Goal: Information Seeking & Learning: Find specific fact

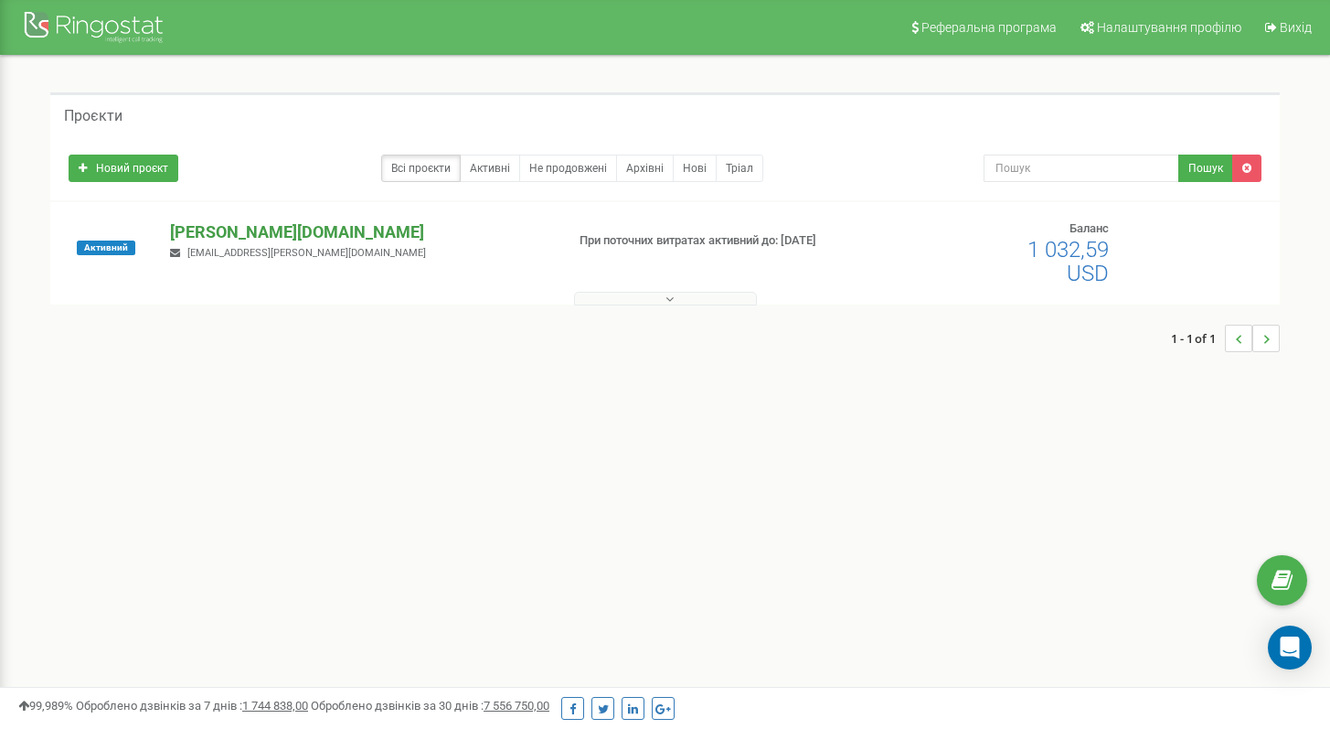
click at [239, 230] on p "[PERSON_NAME][DOMAIN_NAME]" at bounding box center [359, 232] width 379 height 24
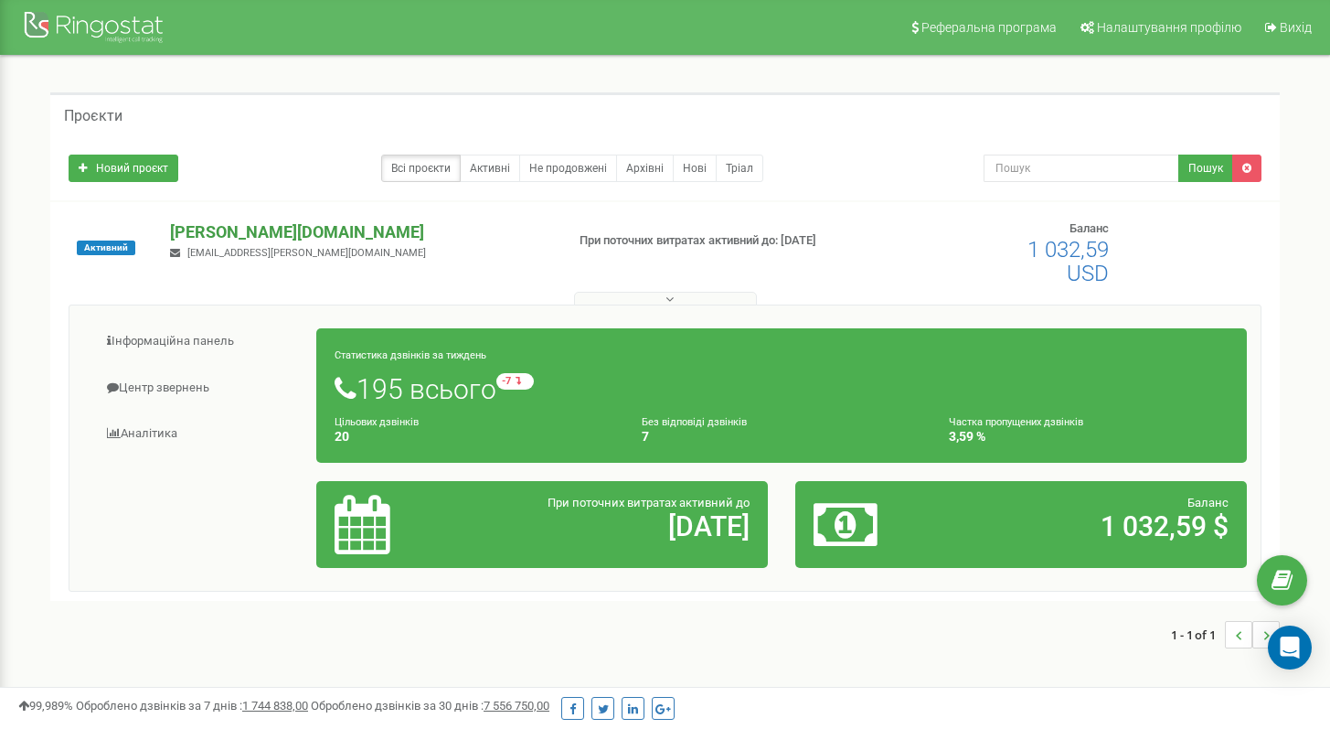
click at [203, 231] on p "[PERSON_NAME][DOMAIN_NAME]" at bounding box center [359, 232] width 379 height 24
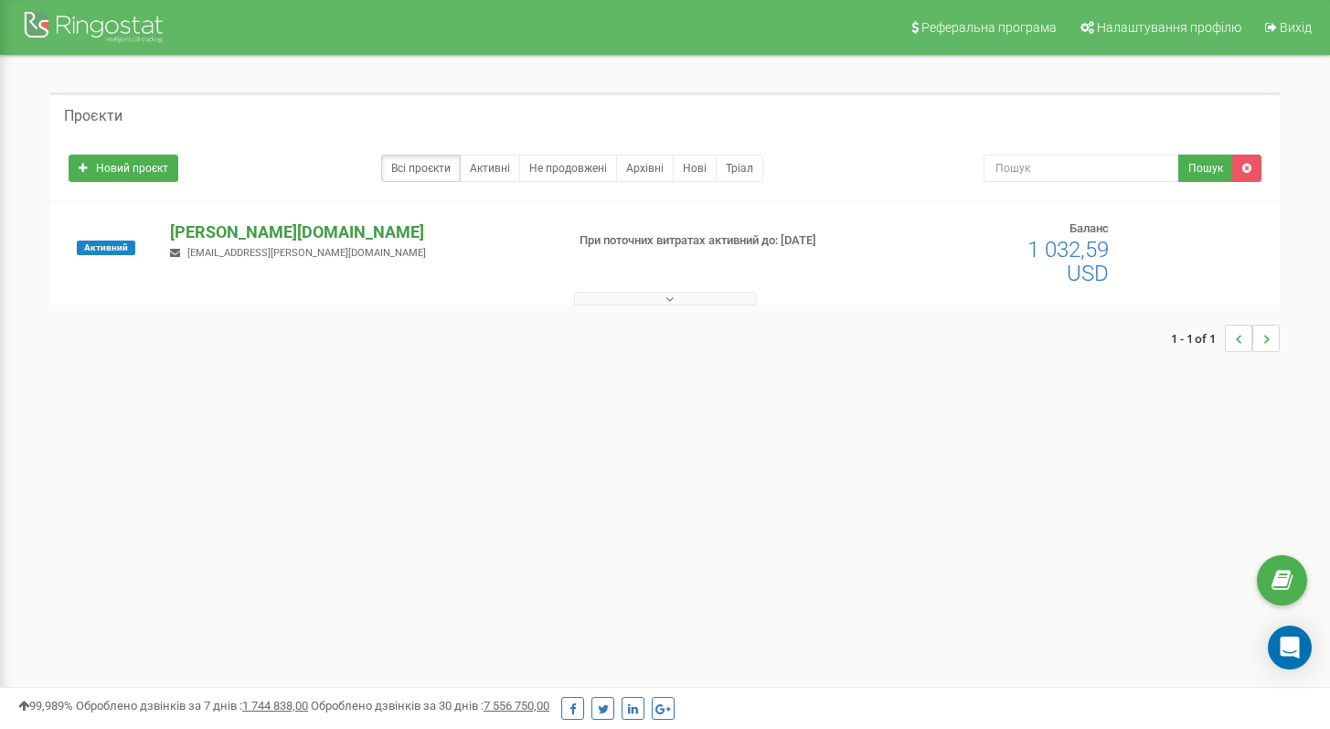
click at [210, 231] on p "[PERSON_NAME][DOMAIN_NAME]" at bounding box center [359, 232] width 379 height 24
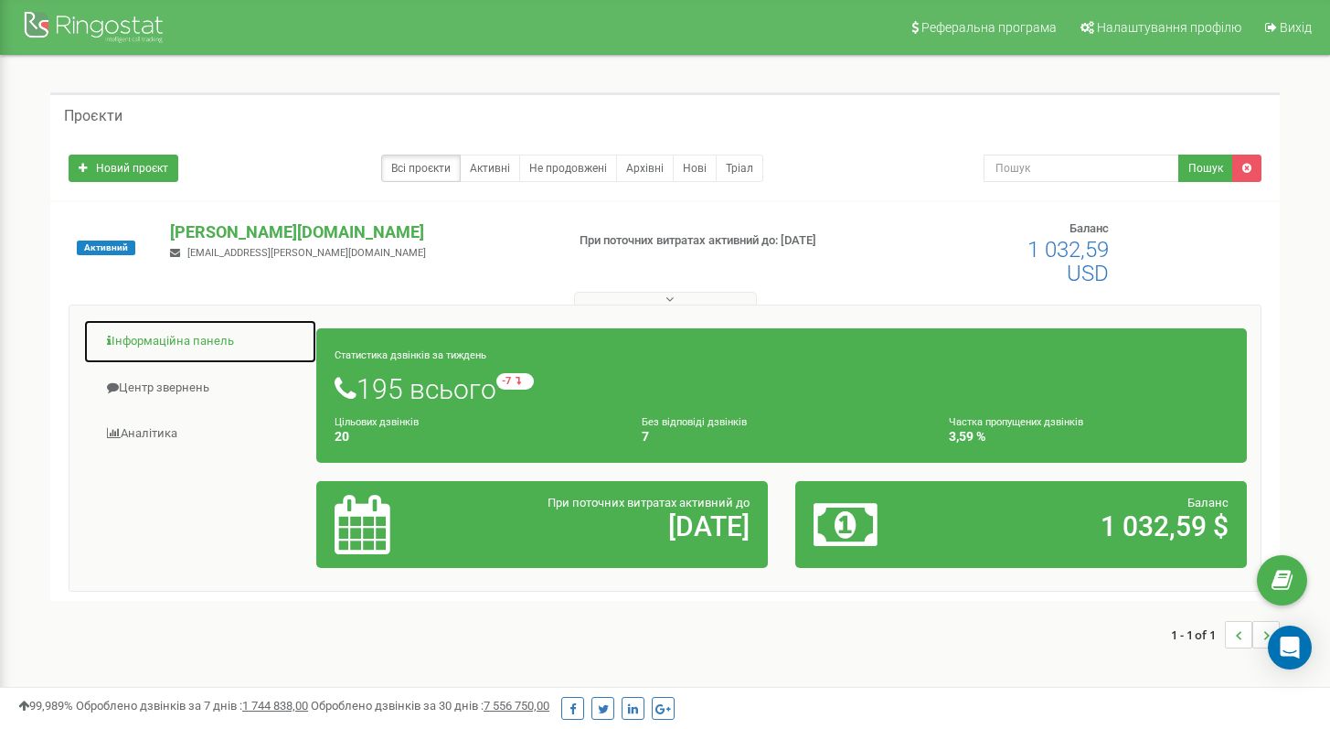
click at [194, 336] on link "Інформаційна панель" at bounding box center [200, 341] width 234 height 45
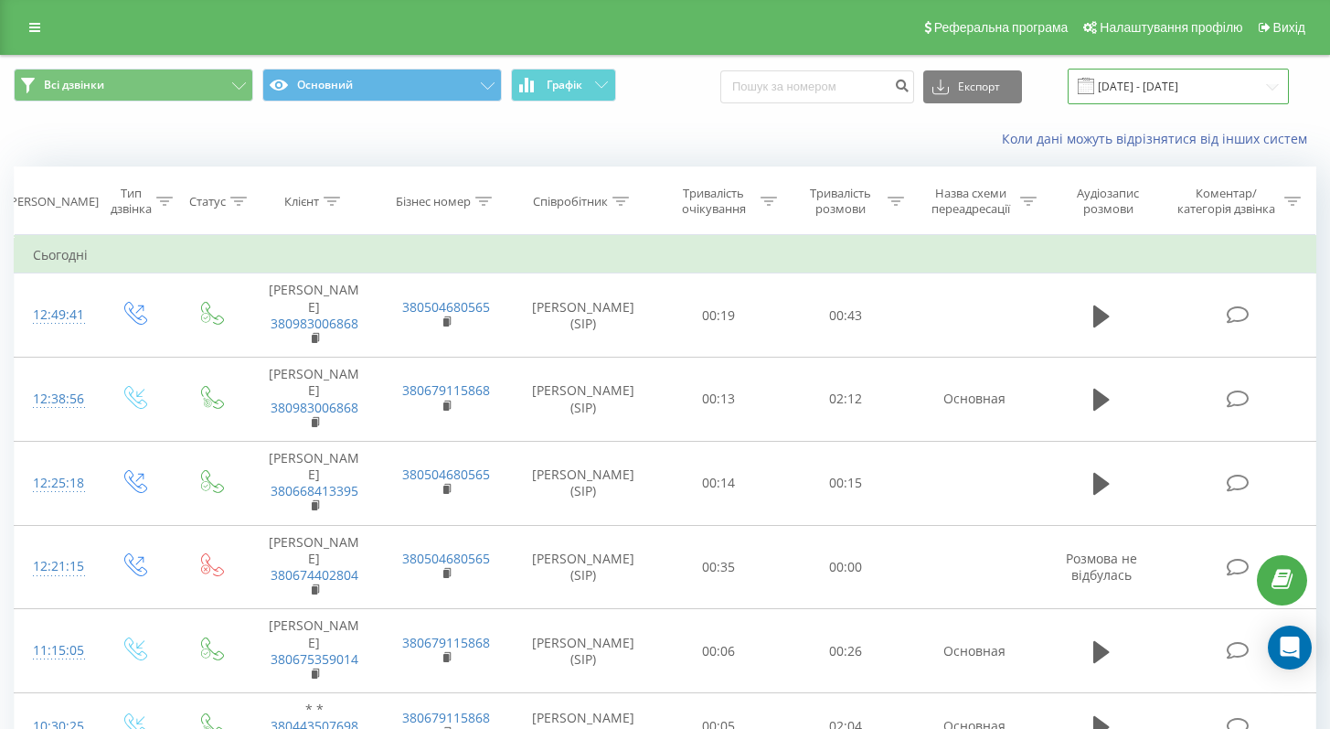
click at [1205, 86] on input "20.07.2025 - 20.08.2025" at bounding box center [1178, 87] width 221 height 36
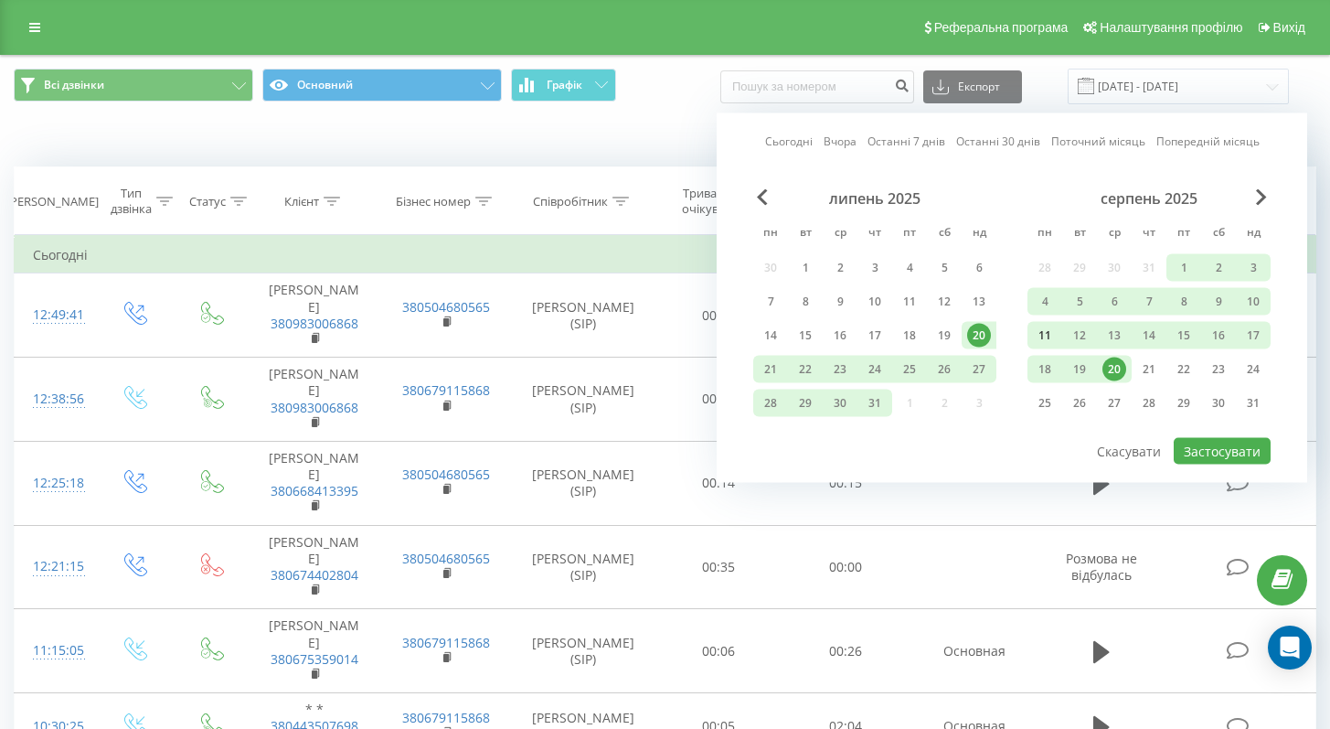
click at [1048, 336] on div "11" at bounding box center [1045, 336] width 24 height 24
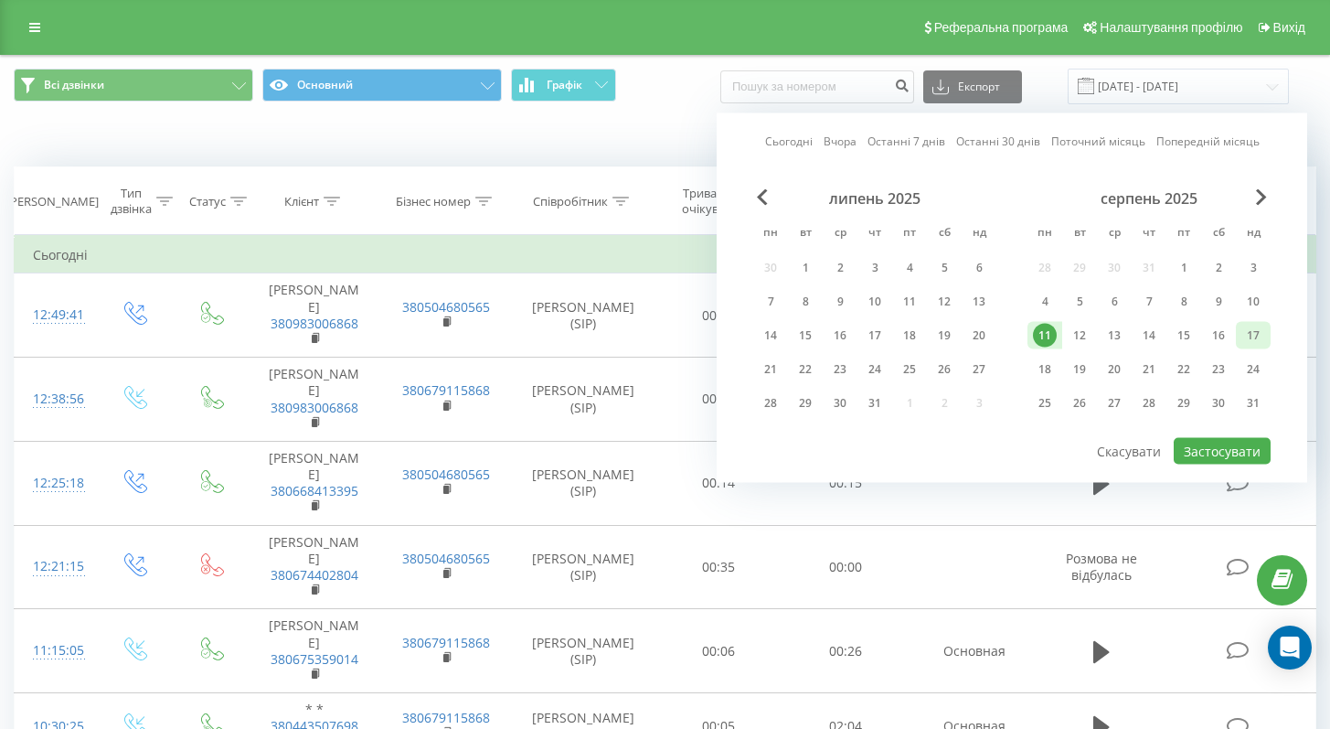
click at [1240, 338] on div "17" at bounding box center [1253, 335] width 35 height 27
click at [1206, 452] on button "Застосувати" at bounding box center [1222, 451] width 97 height 27
type input "11.08.2025 - 17.08.2025"
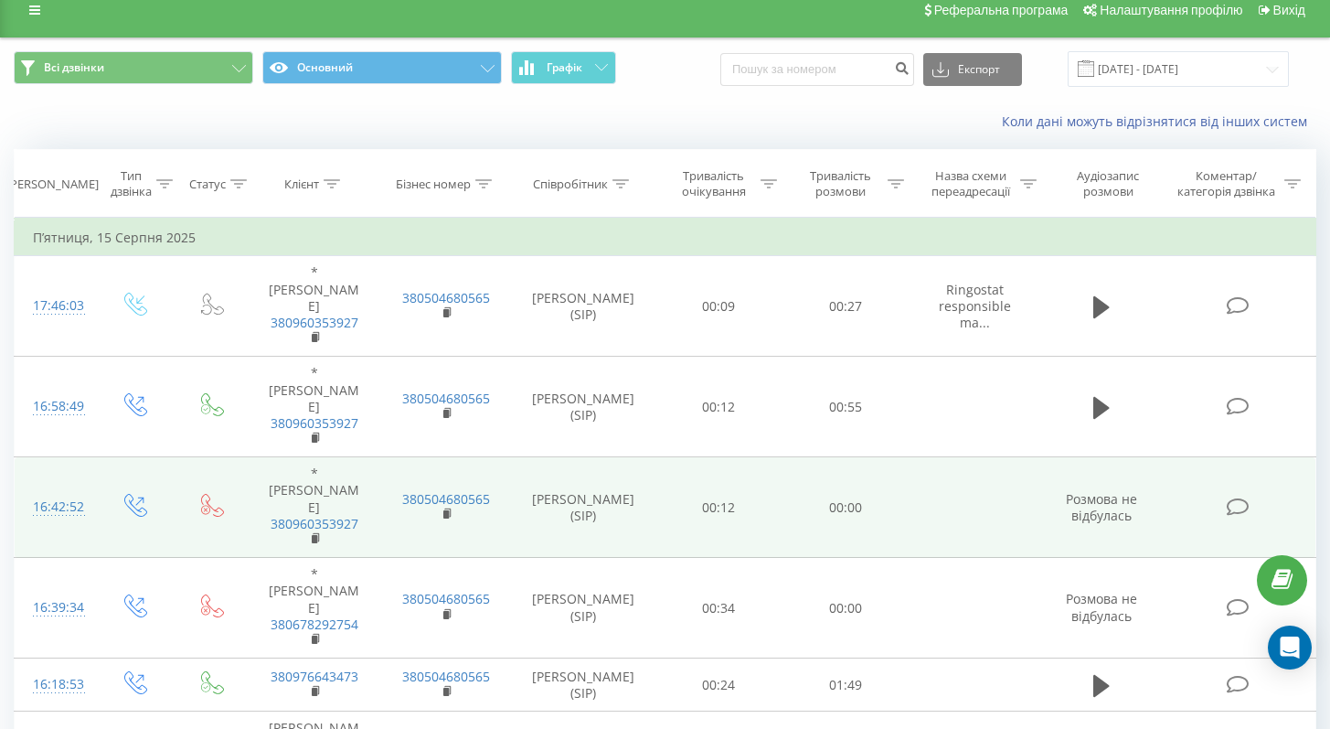
scroll to position [19, 0]
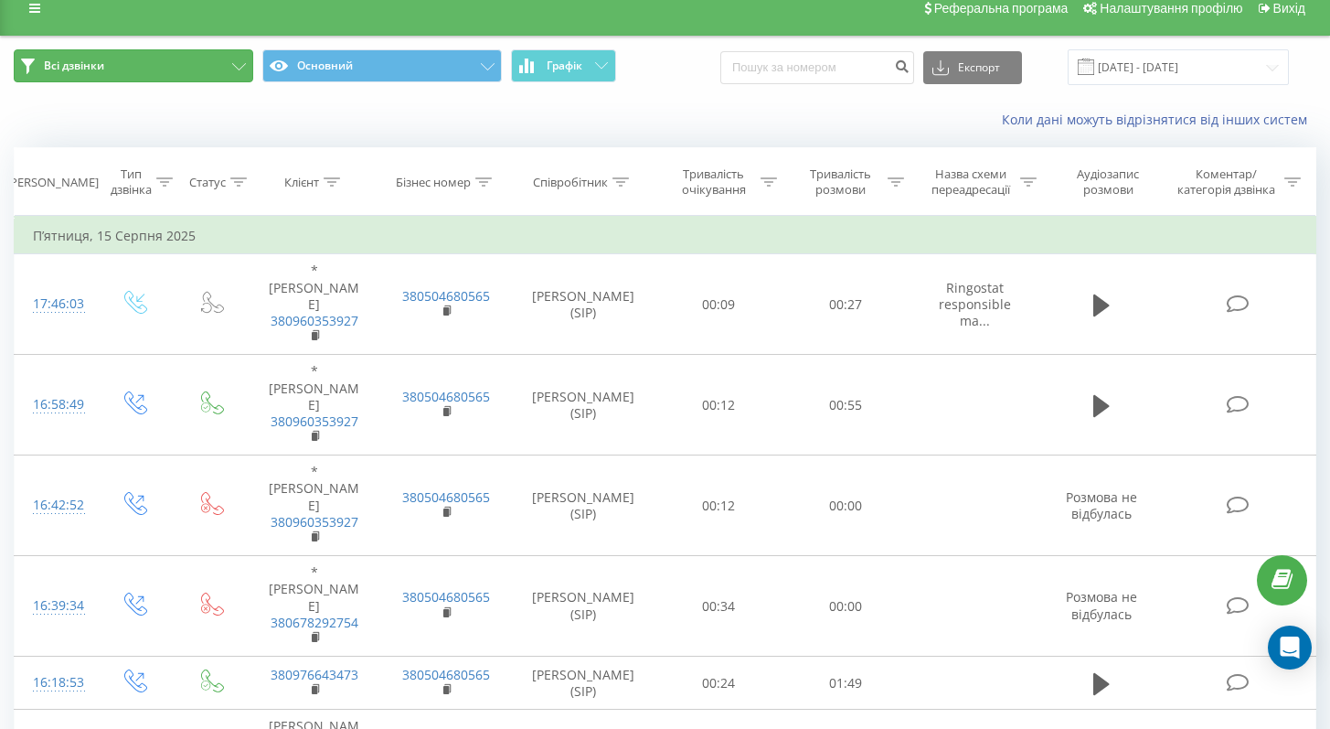
click at [197, 68] on button "Всі дзвінки" at bounding box center [134, 65] width 240 height 33
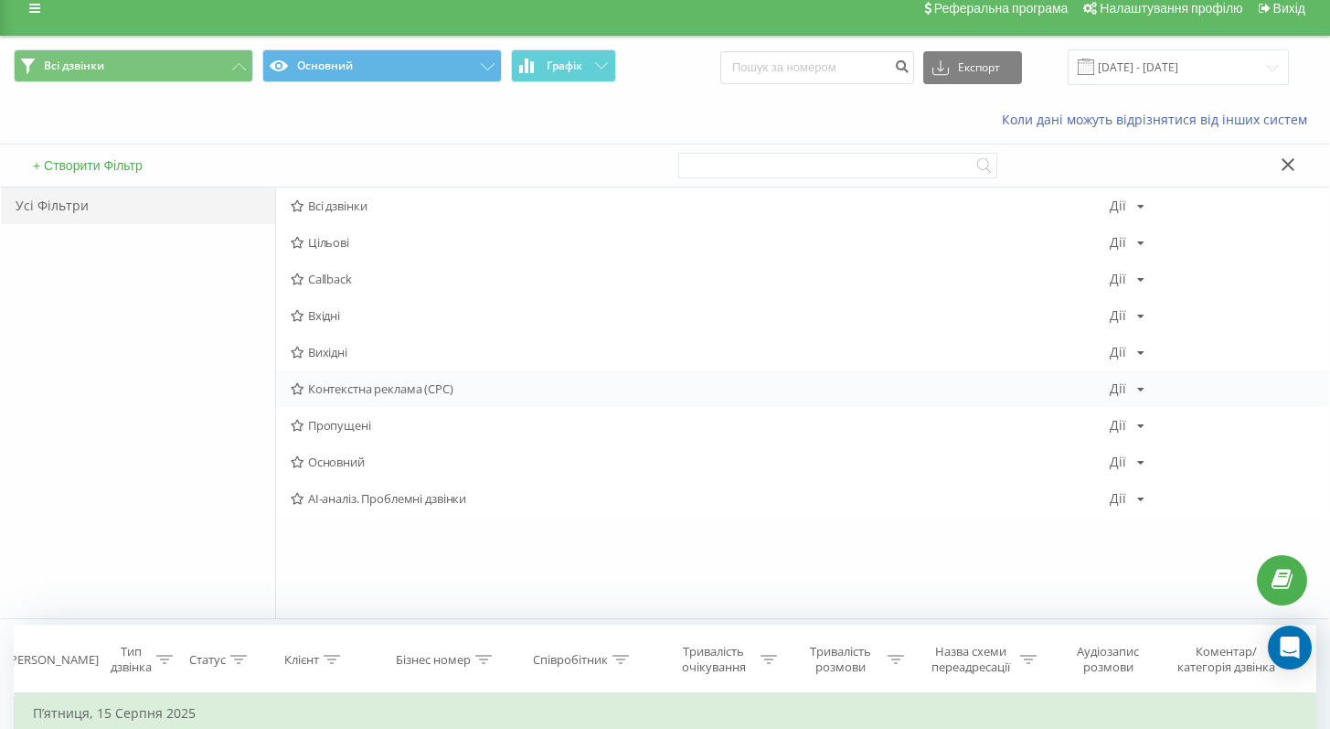
click at [1139, 389] on icon at bounding box center [1140, 389] width 7 height 11
click at [338, 386] on span "Контекстна реклама (CPC)" at bounding box center [700, 388] width 819 height 13
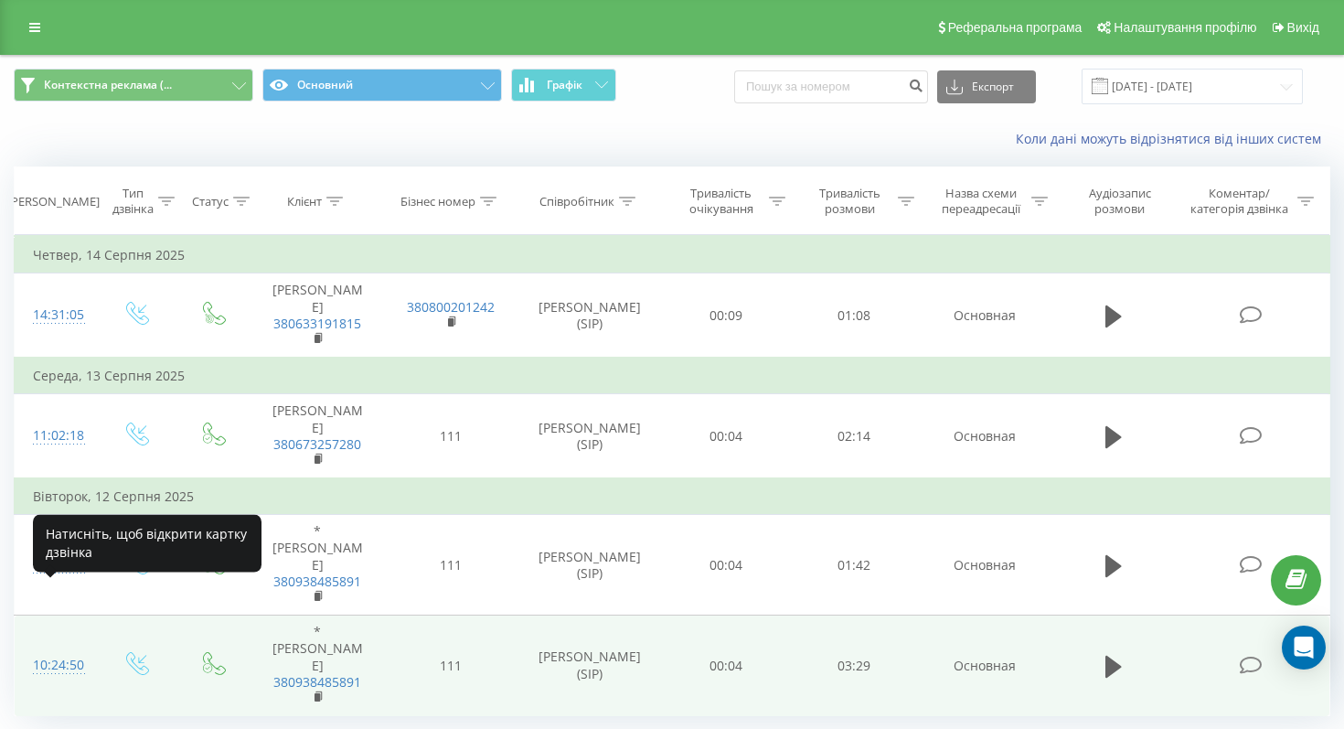
click at [70, 647] on div "10:24:50" at bounding box center [55, 665] width 45 height 36
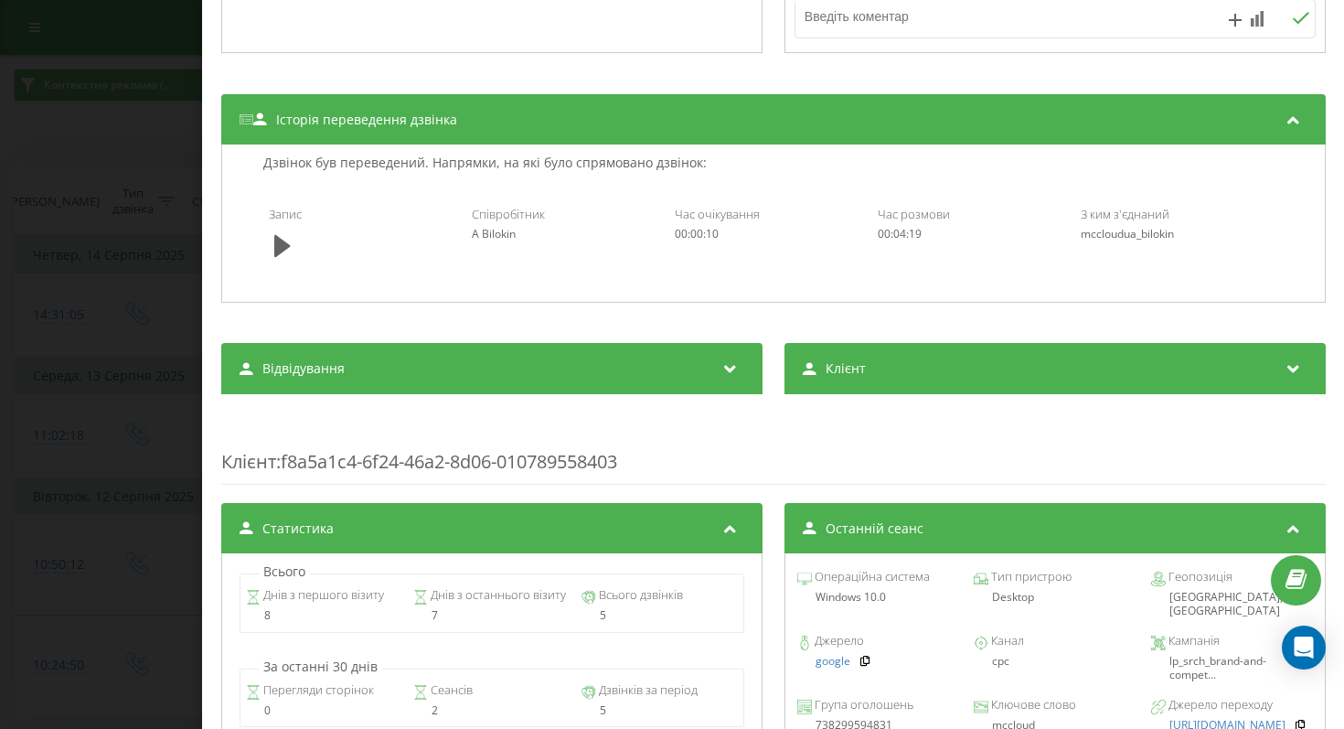
scroll to position [676, 0]
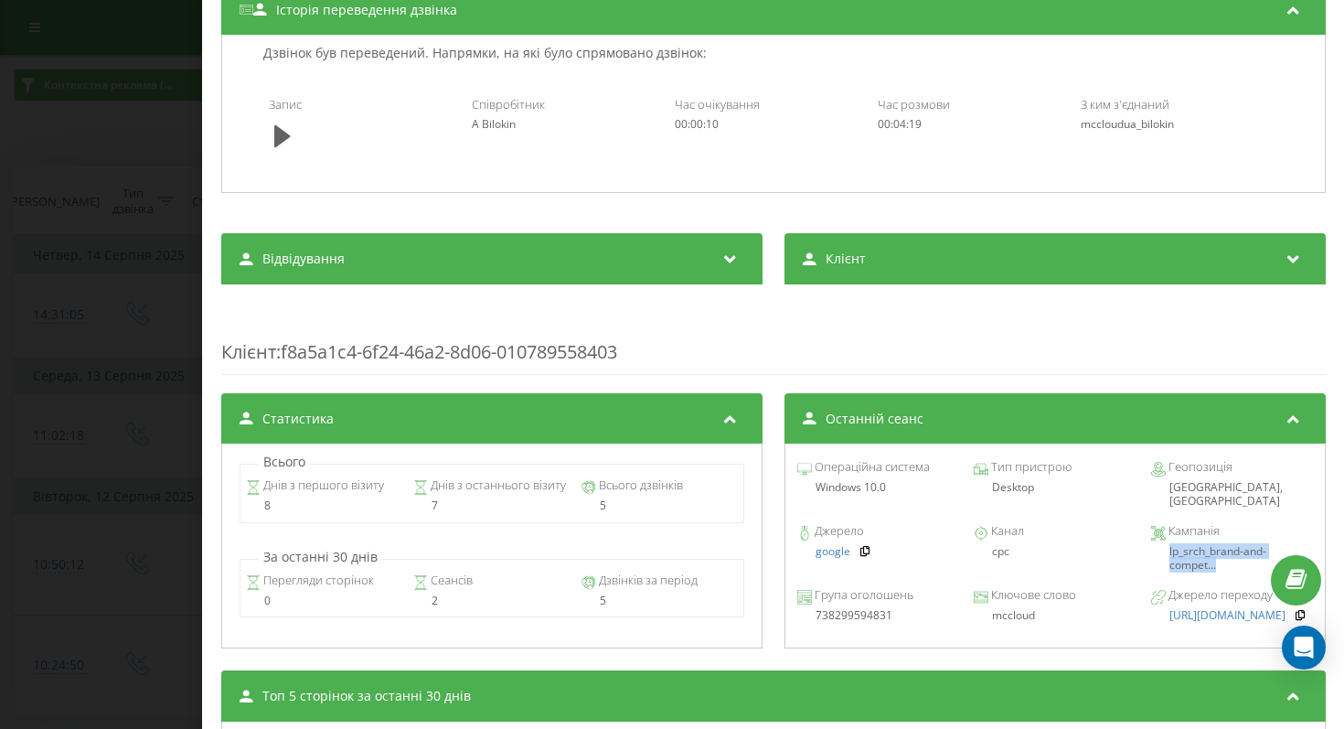
drag, startPoint x: 1209, startPoint y: 557, endPoint x: 1155, endPoint y: 544, distance: 55.4
click at [1155, 545] on div "lp_srch_brand-and-compet..." at bounding box center [1231, 558] width 162 height 27
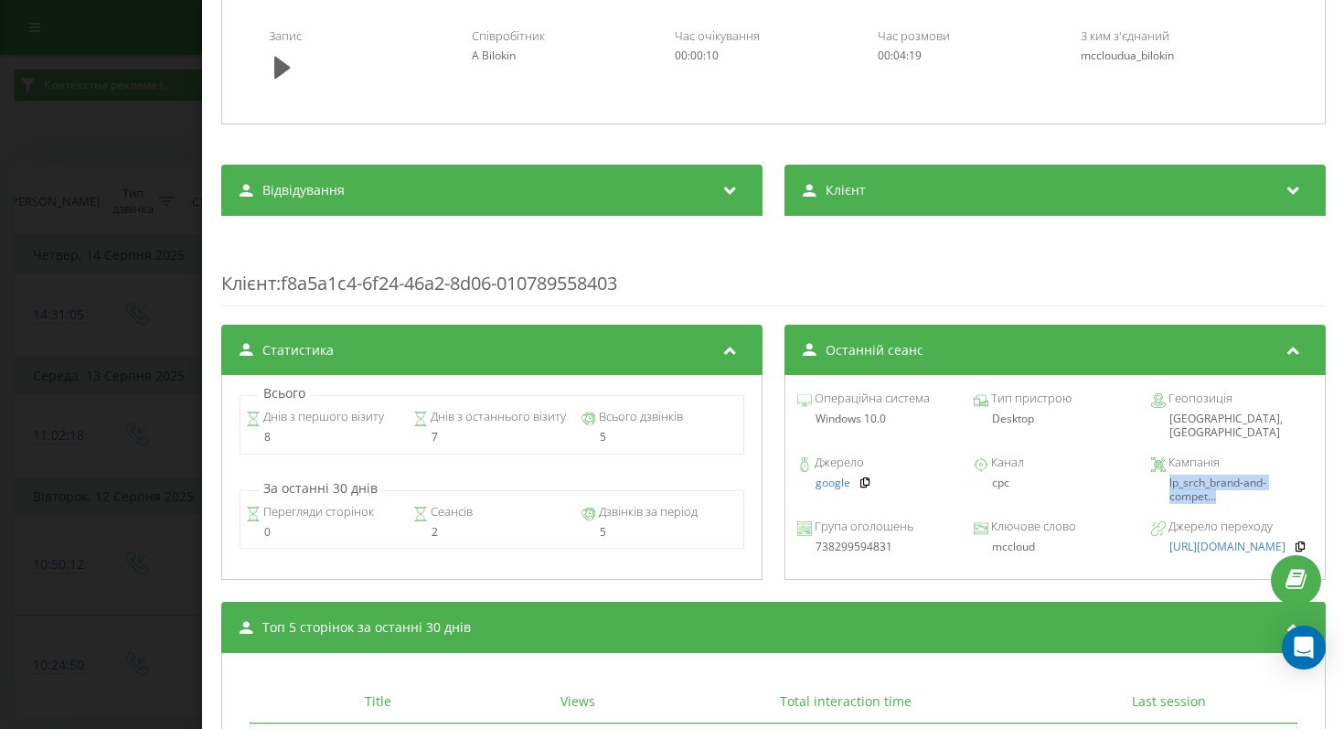
scroll to position [788, 0]
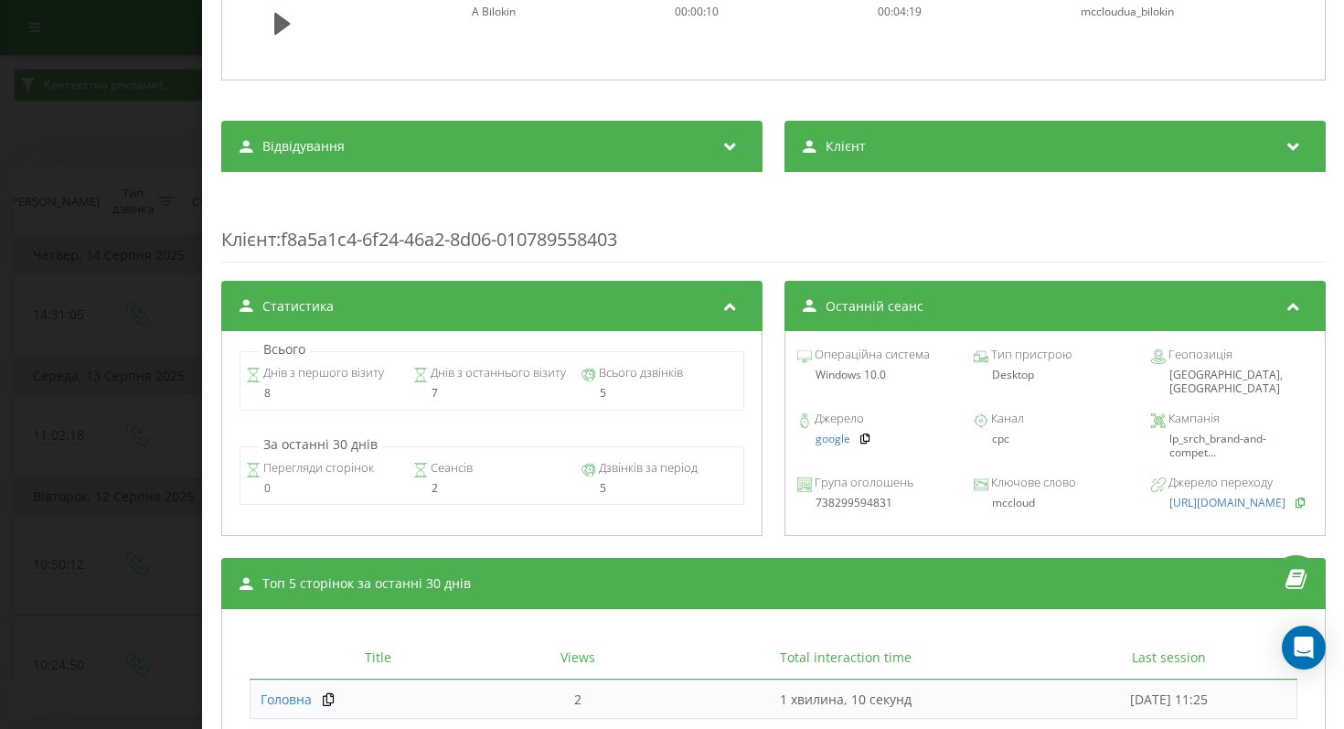
click at [1304, 496] on icon at bounding box center [1300, 501] width 13 height 11
click at [855, 310] on span "Останній сеанс" at bounding box center [874, 306] width 98 height 18
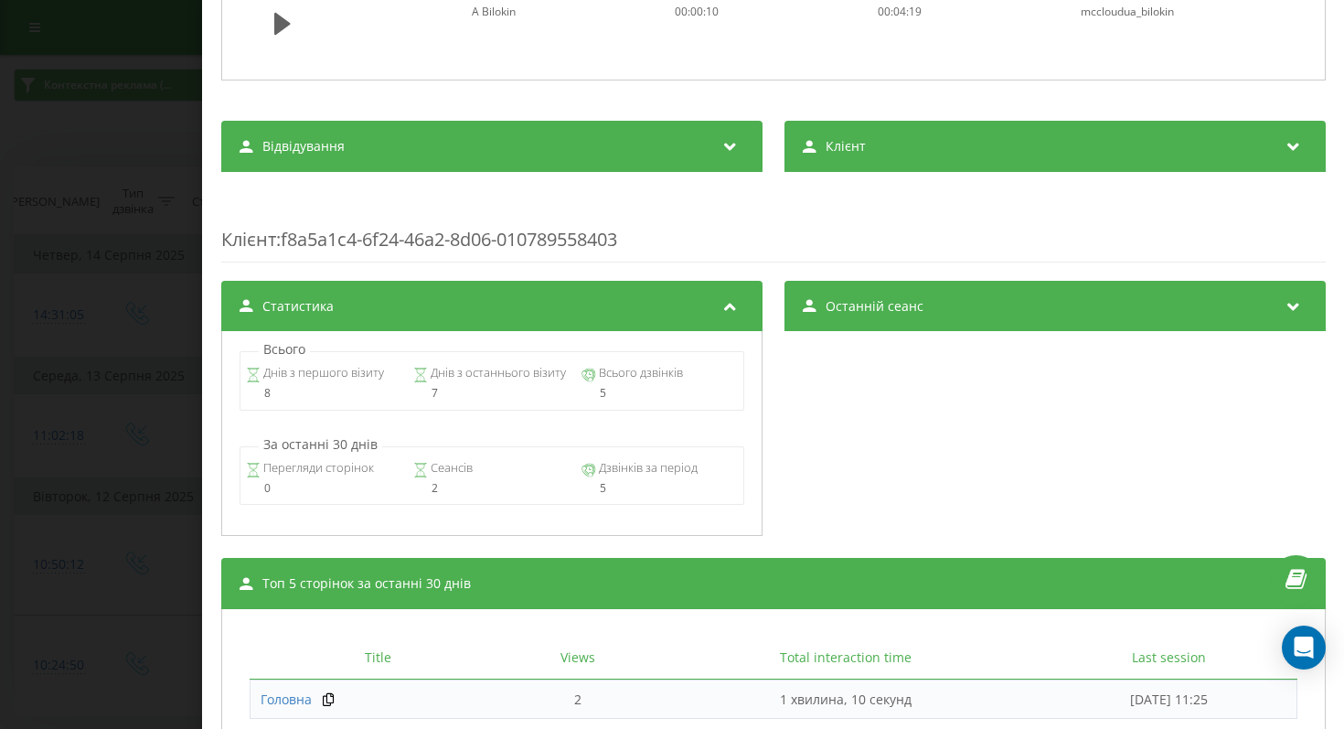
click at [855, 310] on span "Останній сеанс" at bounding box center [874, 306] width 98 height 18
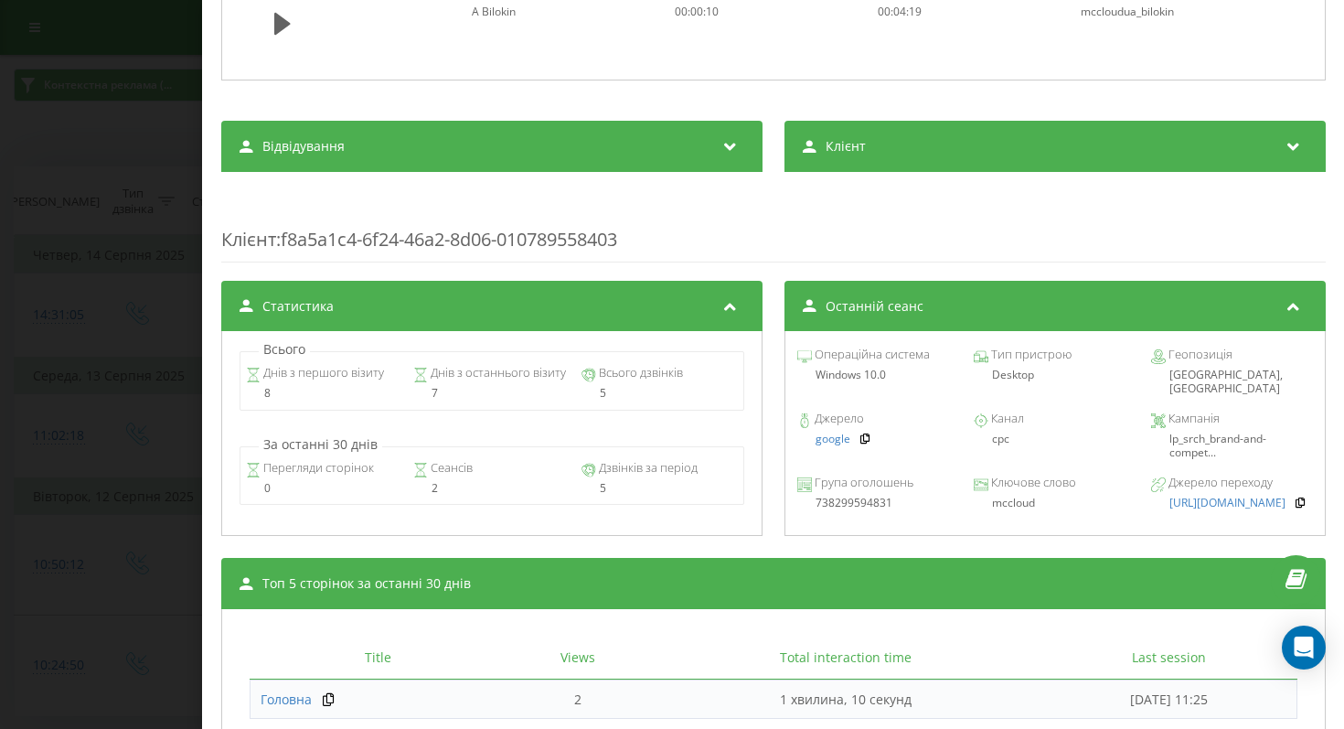
click at [1186, 431] on span "lp_srch_brand-and-compet..." at bounding box center [1216, 445] width 97 height 28
click at [1255, 438] on div "lp_srch_brand-and-compet..." at bounding box center [1231, 445] width 162 height 27
click at [1154, 414] on icon at bounding box center [1159, 419] width 11 height 11
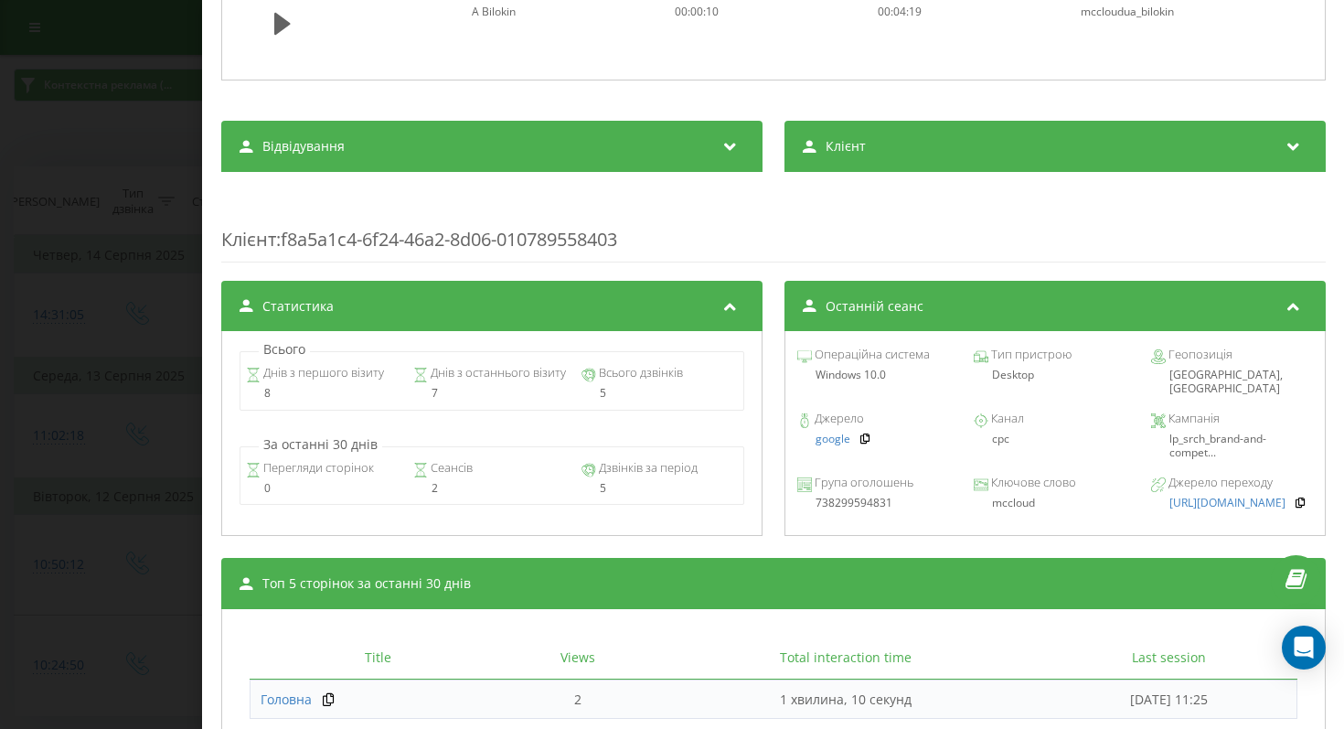
click at [1094, 432] on div "cpc" at bounding box center [1055, 438] width 162 height 13
click at [1177, 441] on span "lp_srch_brand-and-compet..." at bounding box center [1216, 445] width 97 height 28
click at [1181, 441] on span "lp_srch_brand-and-compet..." at bounding box center [1216, 445] width 97 height 28
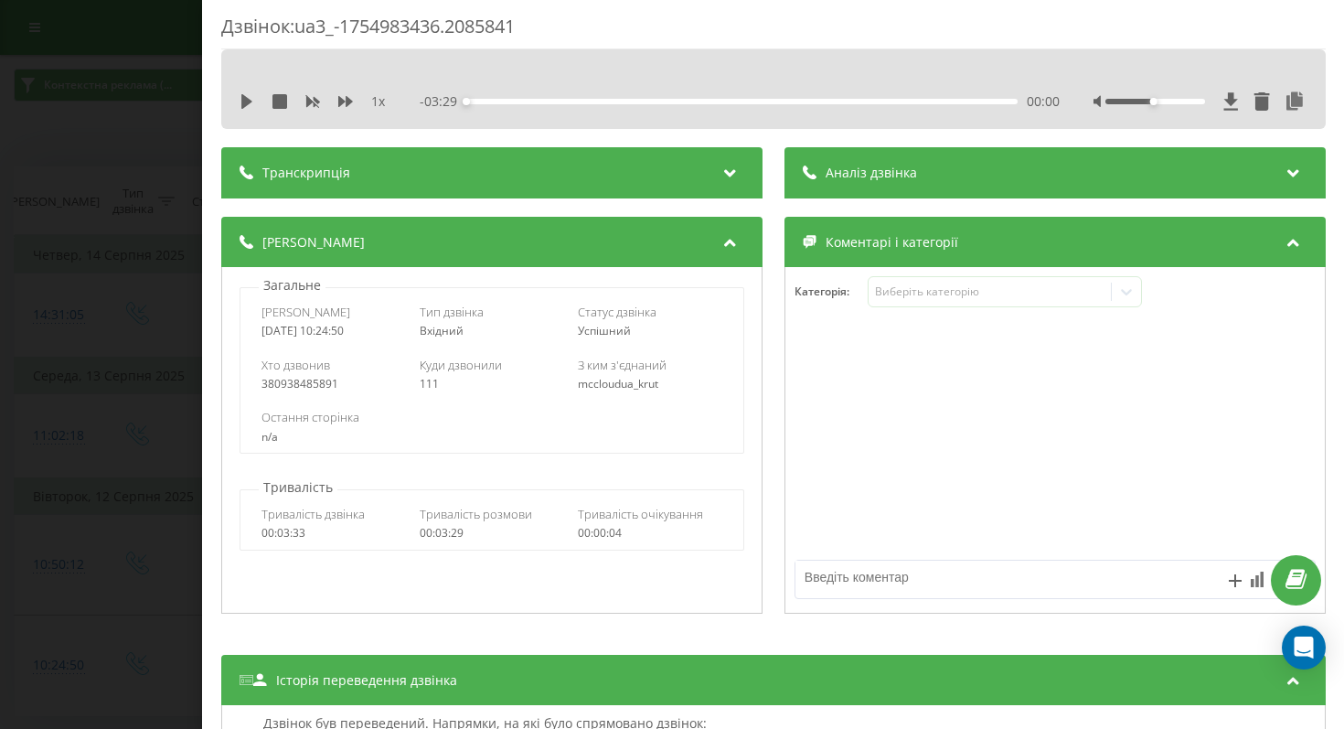
scroll to position [0, 0]
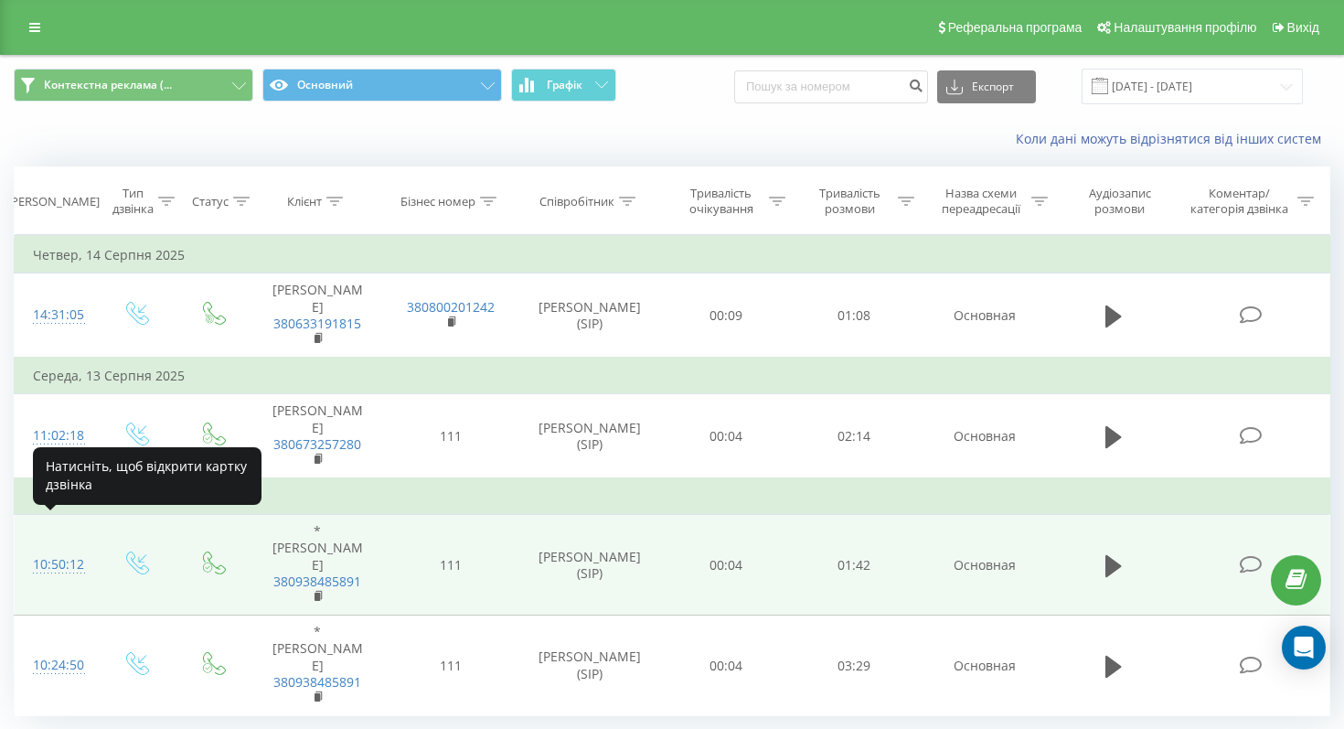
click at [67, 547] on div "10:50:12" at bounding box center [55, 565] width 45 height 36
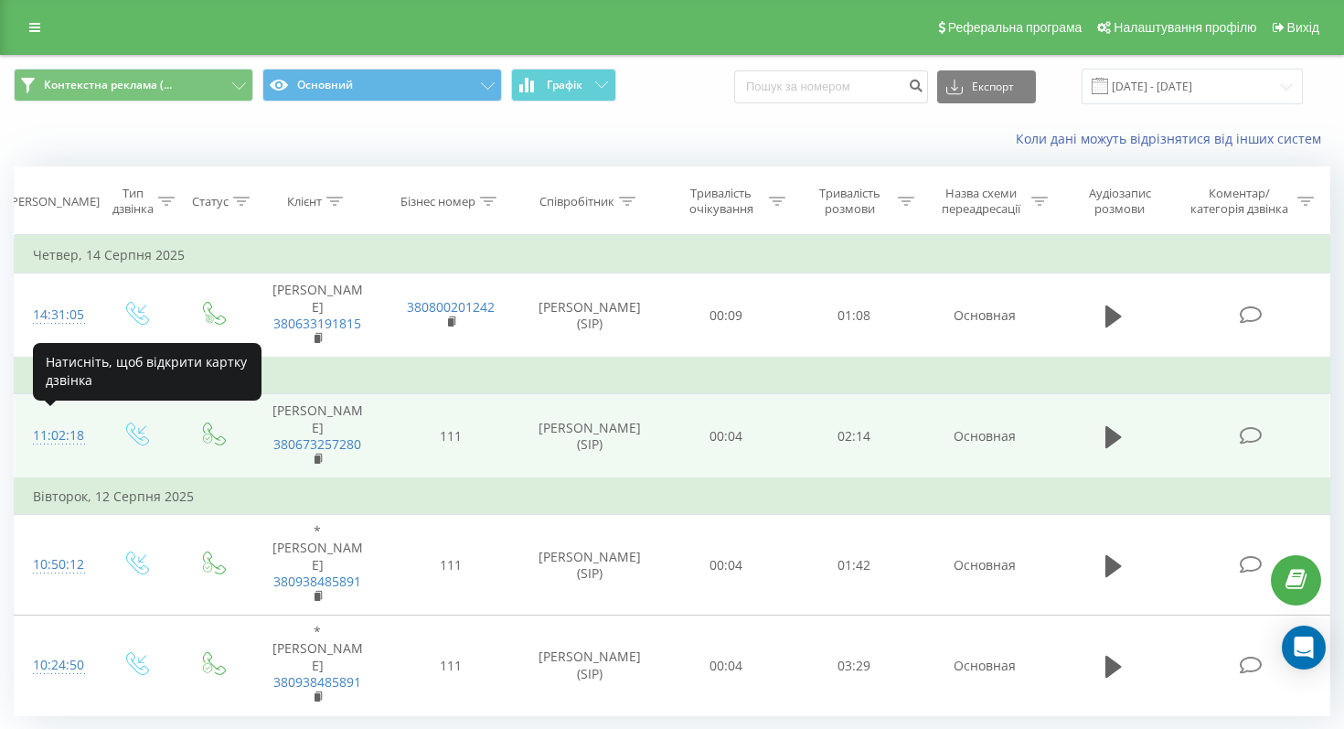
click at [46, 420] on div "11:02:18" at bounding box center [55, 436] width 45 height 36
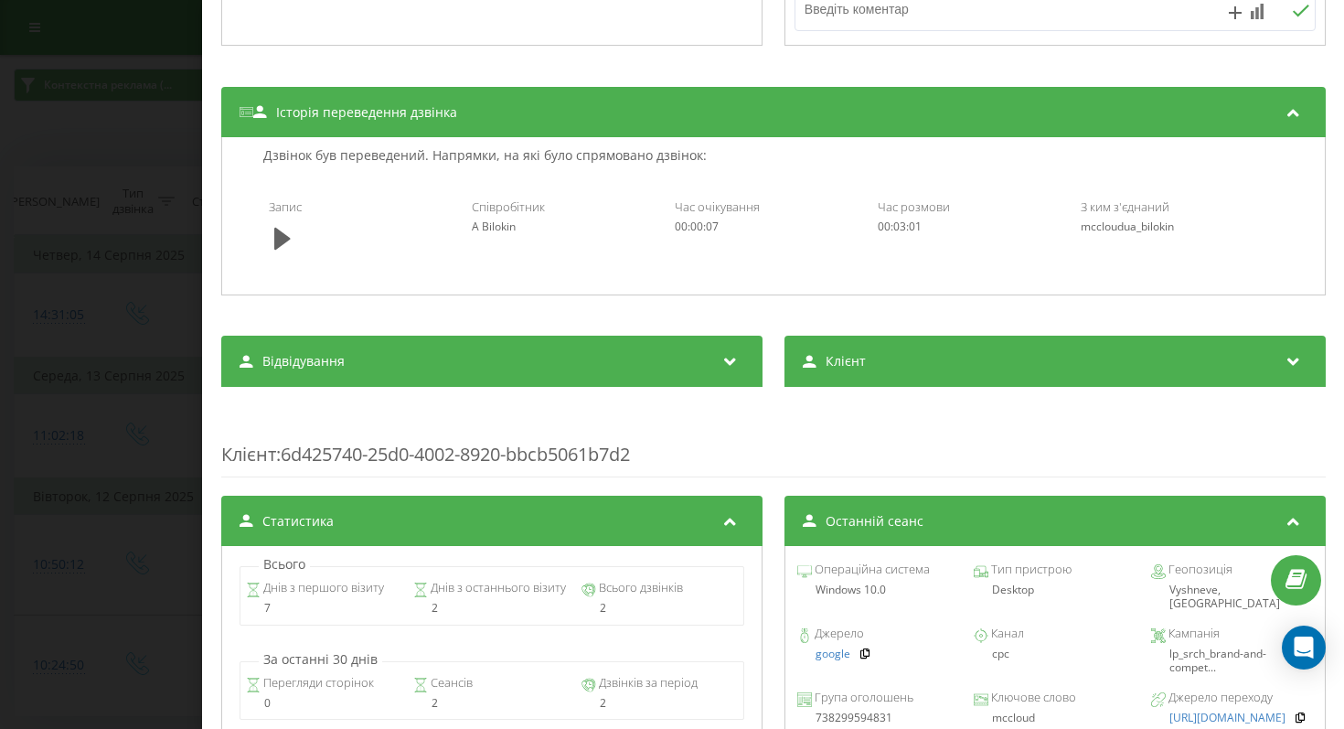
scroll to position [848, 0]
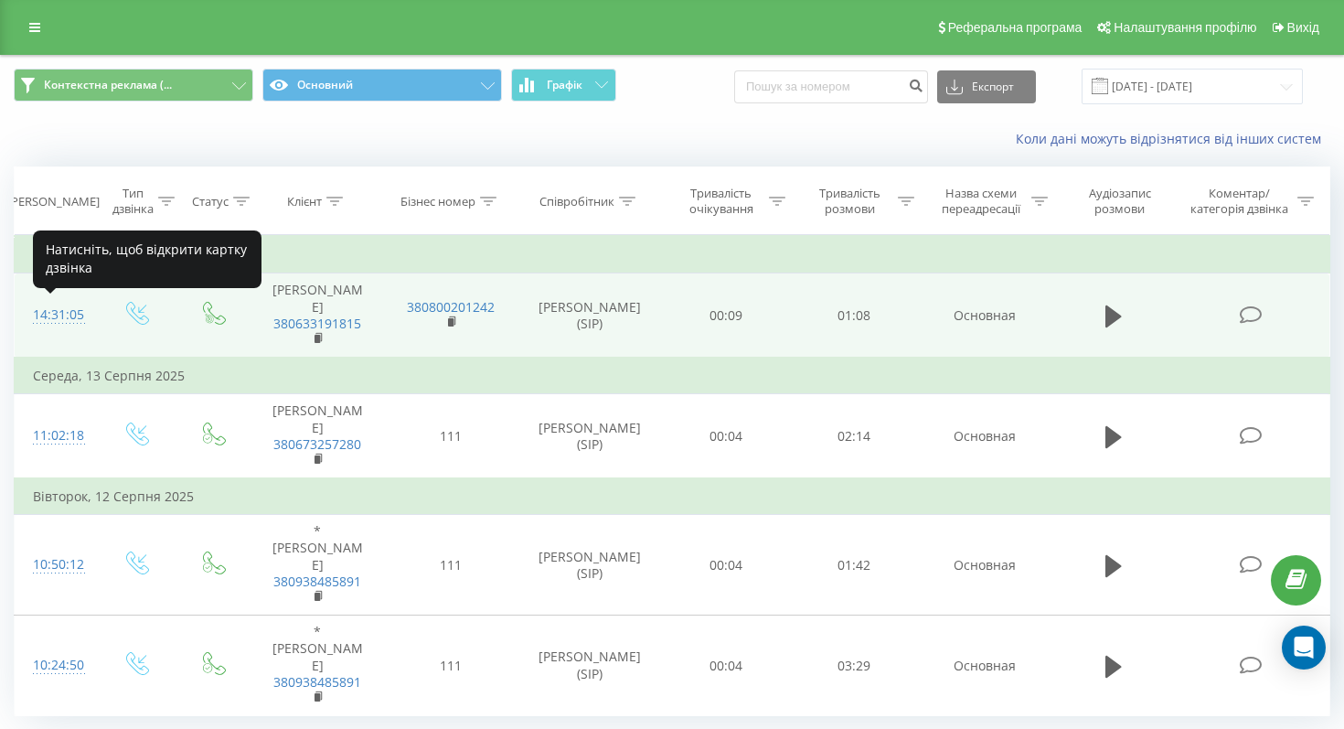
click at [48, 313] on div "14:31:05" at bounding box center [55, 315] width 45 height 36
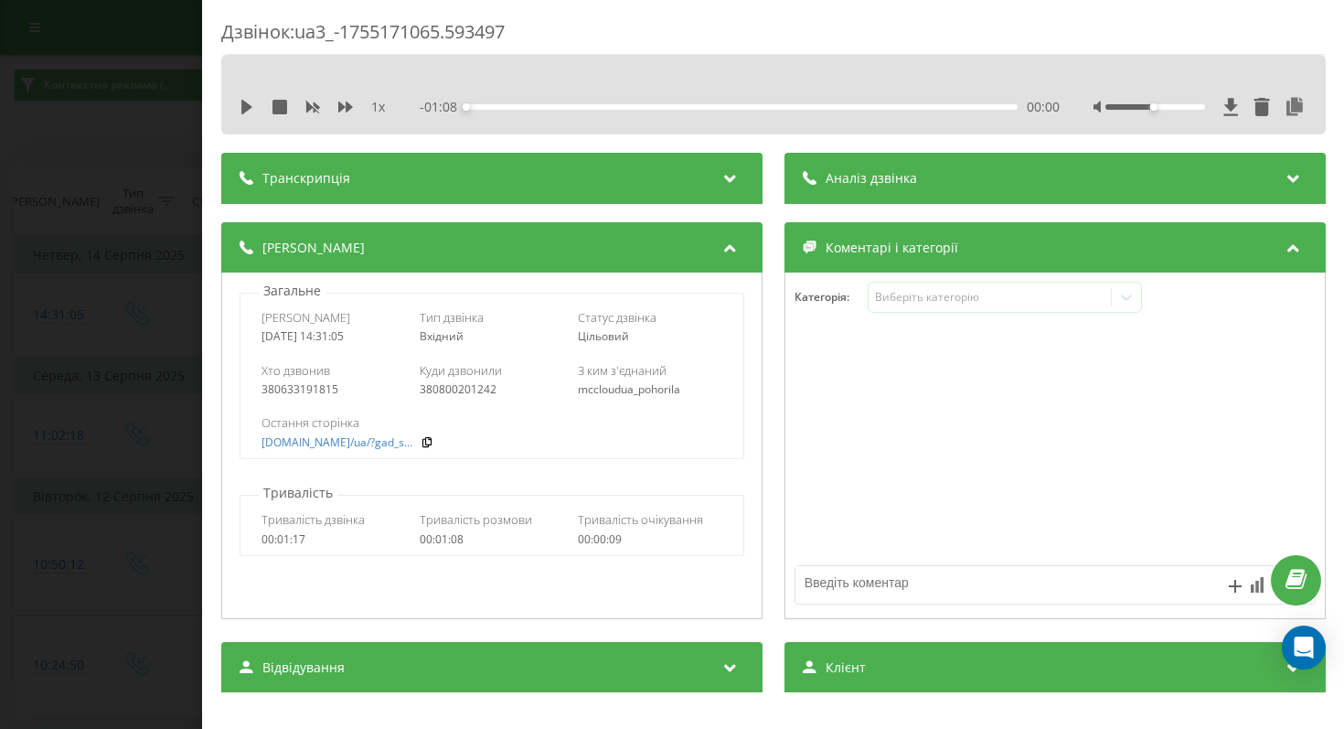
click at [78, 258] on div "Дзвінок : ua3_-1755171065.593497 1 x - 01:08 00:00 00:00 Транскрипція Для AI-ан…" at bounding box center [672, 364] width 1344 height 729
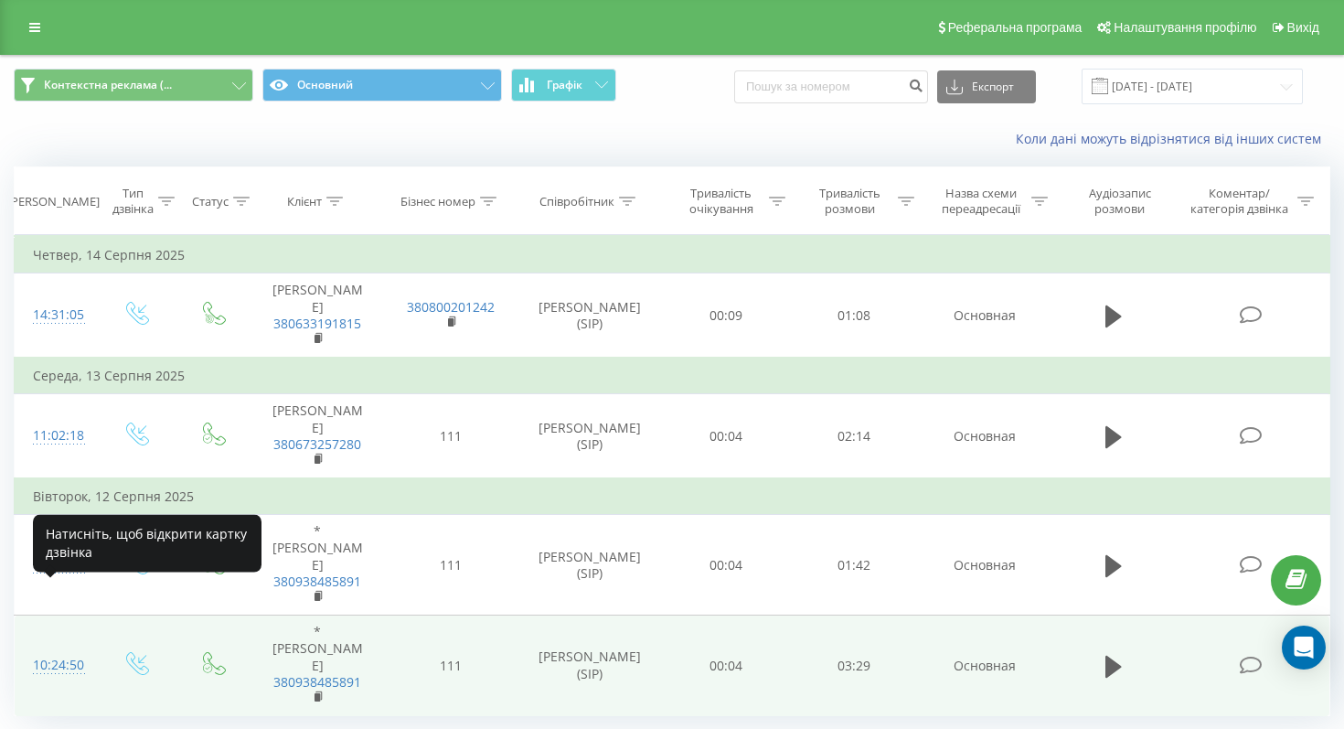
click at [55, 647] on div "10:24:50" at bounding box center [55, 665] width 45 height 36
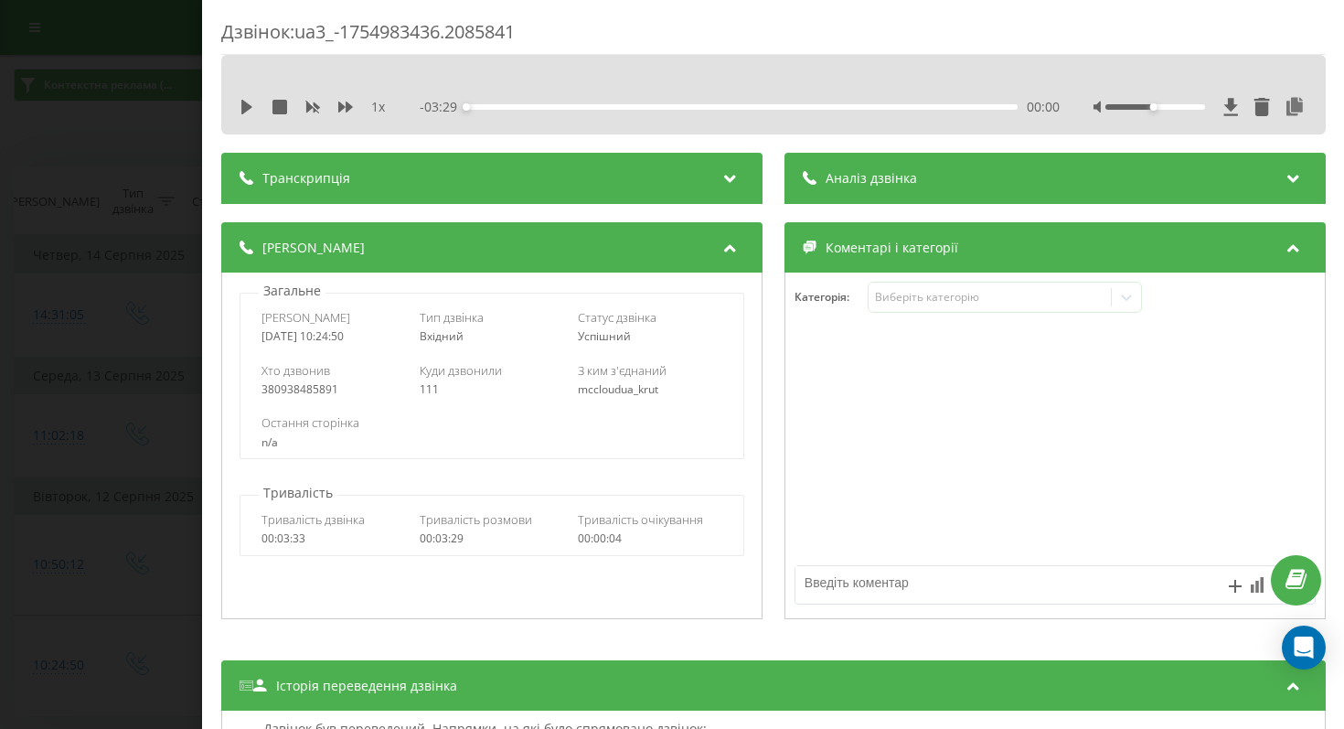
click at [0, 264] on div "Дзвінок : ua3_-1754983436.2085841 1 x - 03:29 00:00 00:00 Транскрипція Для AI-а…" at bounding box center [672, 364] width 1344 height 729
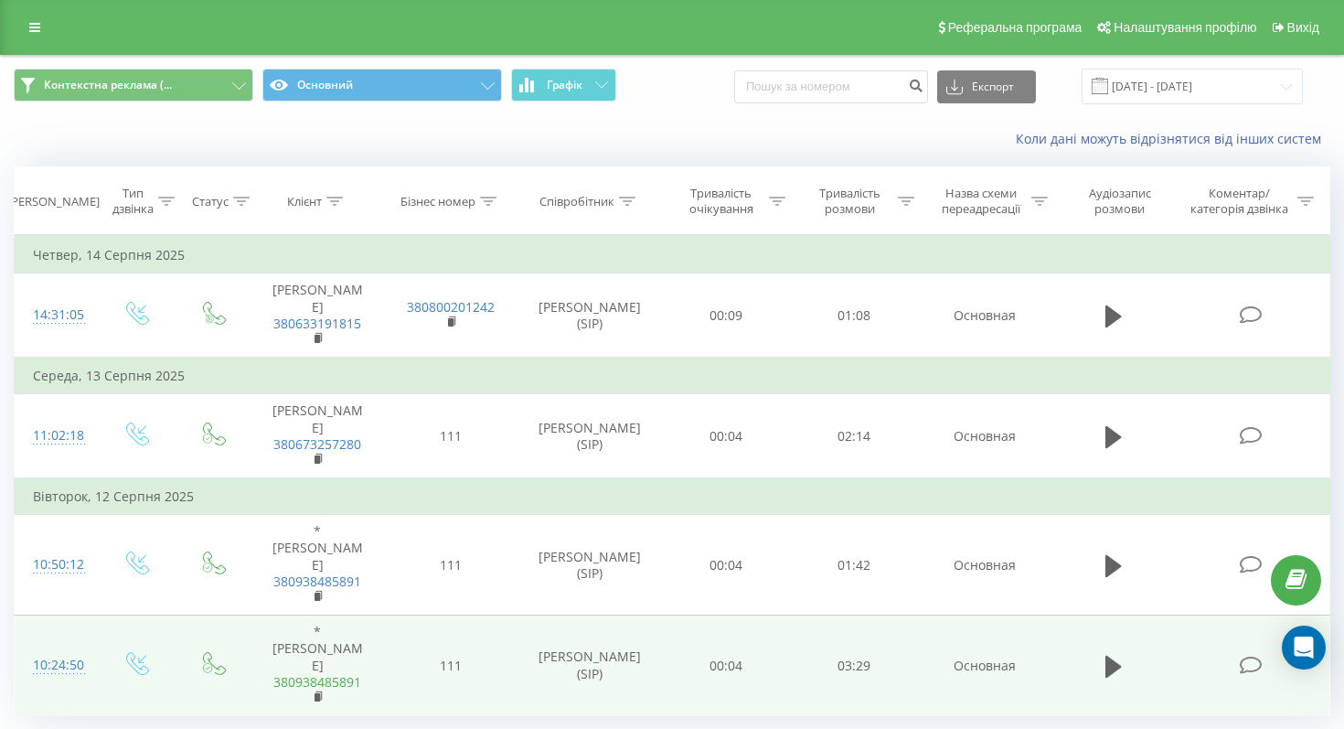
click at [338, 673] on link "380938485891" at bounding box center [317, 681] width 88 height 17
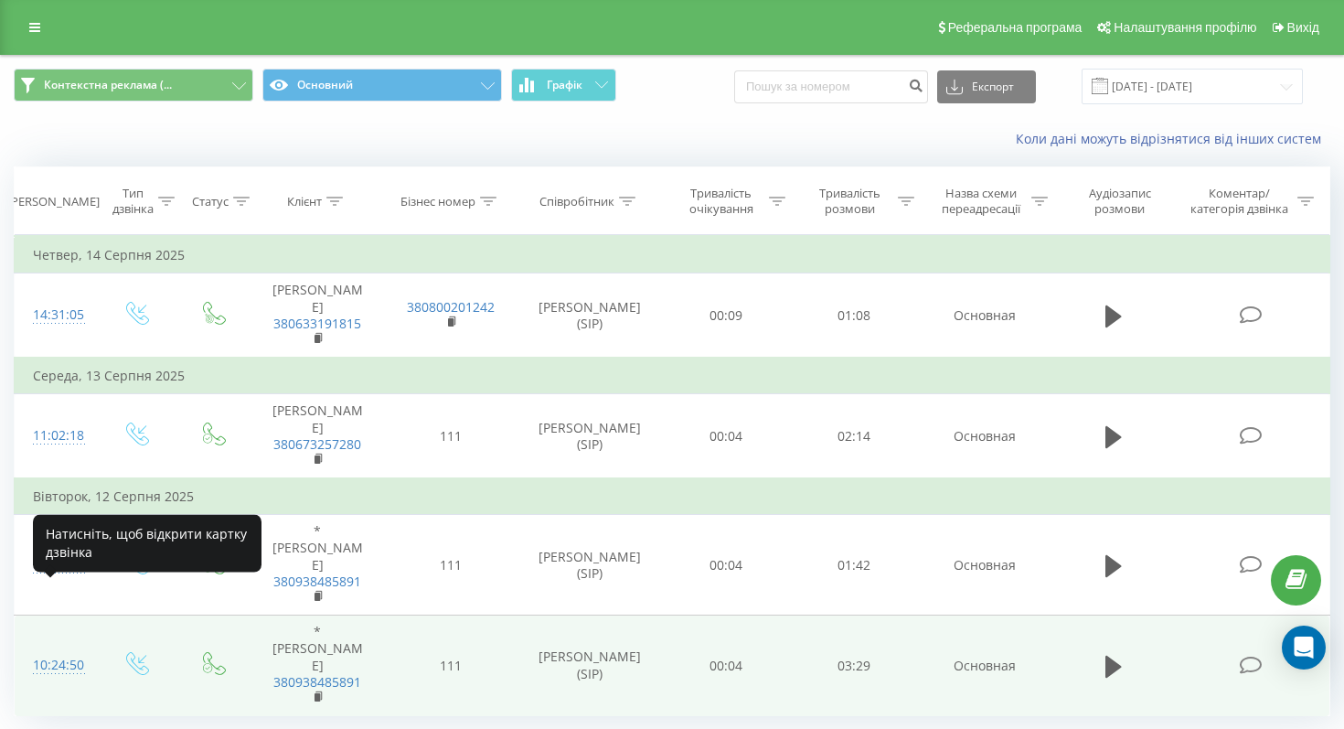
click at [65, 647] on div "10:24:50" at bounding box center [55, 665] width 45 height 36
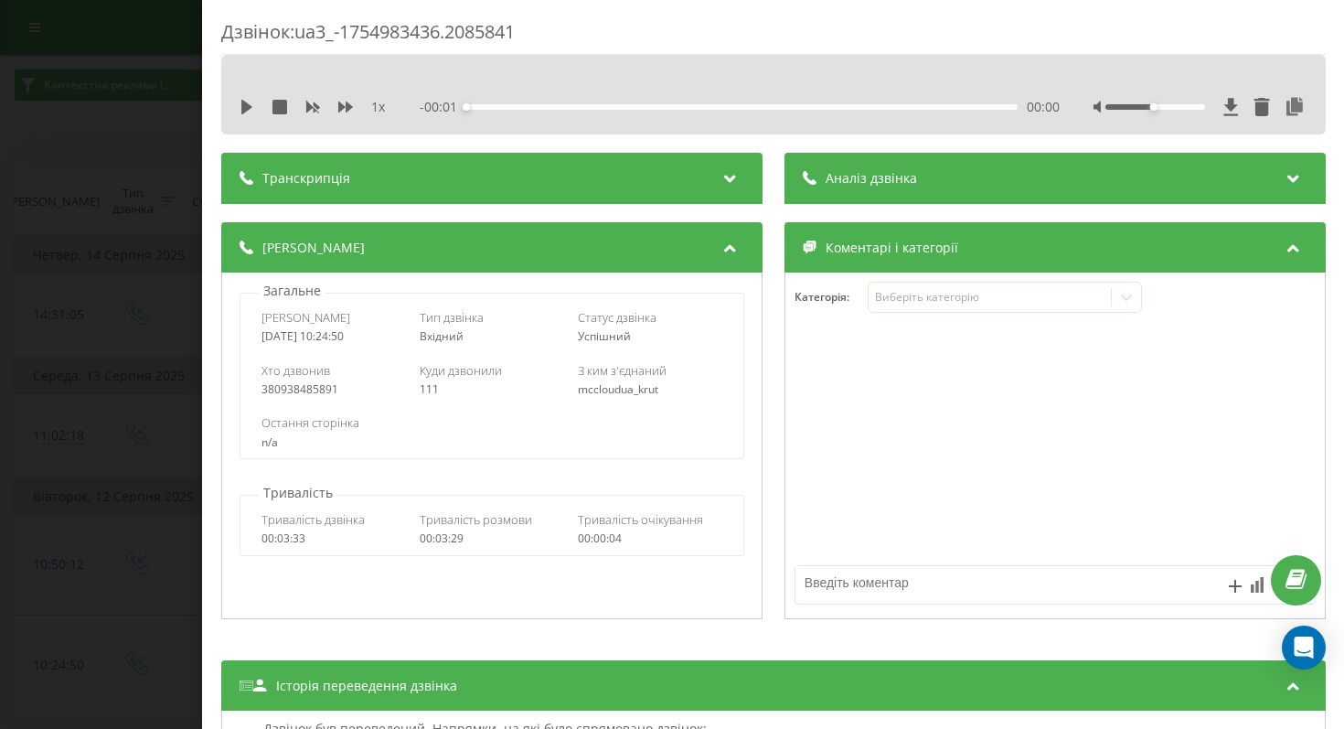
scroll to position [4, 0]
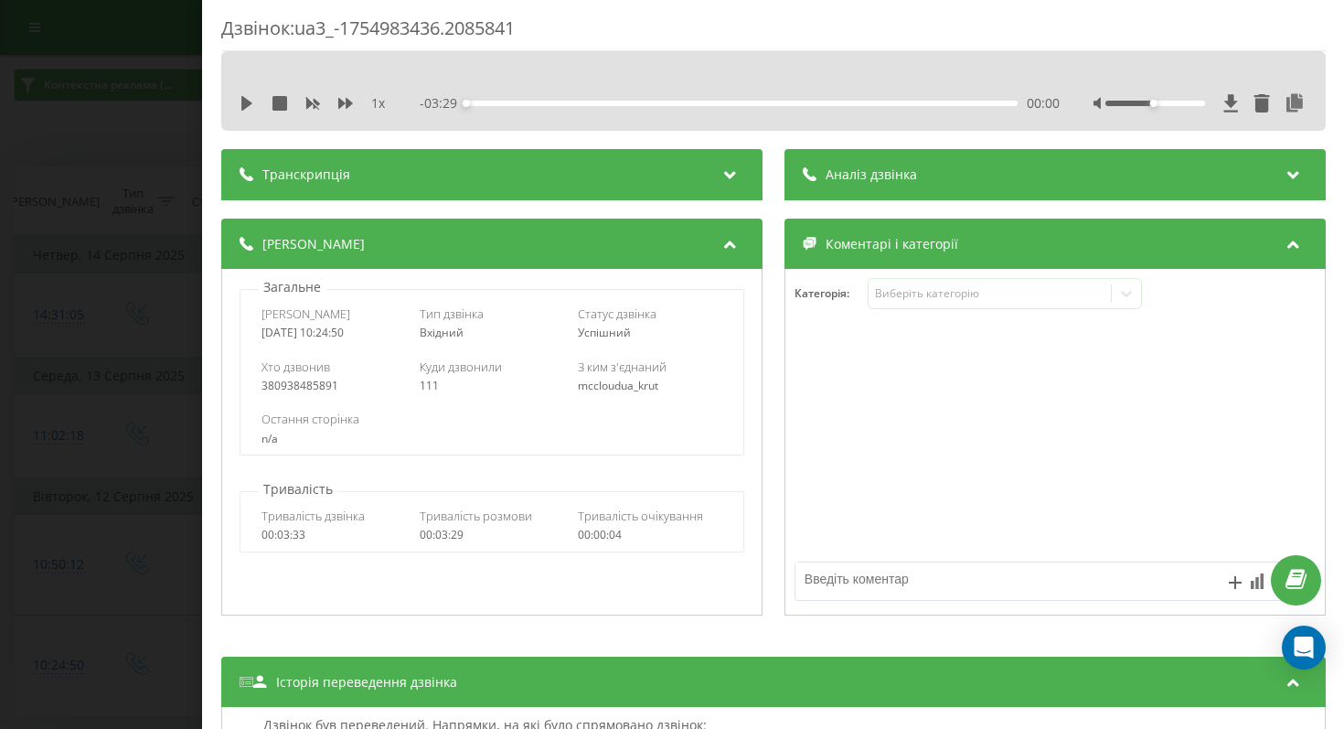
click at [1282, 169] on icon at bounding box center [1293, 172] width 22 height 18
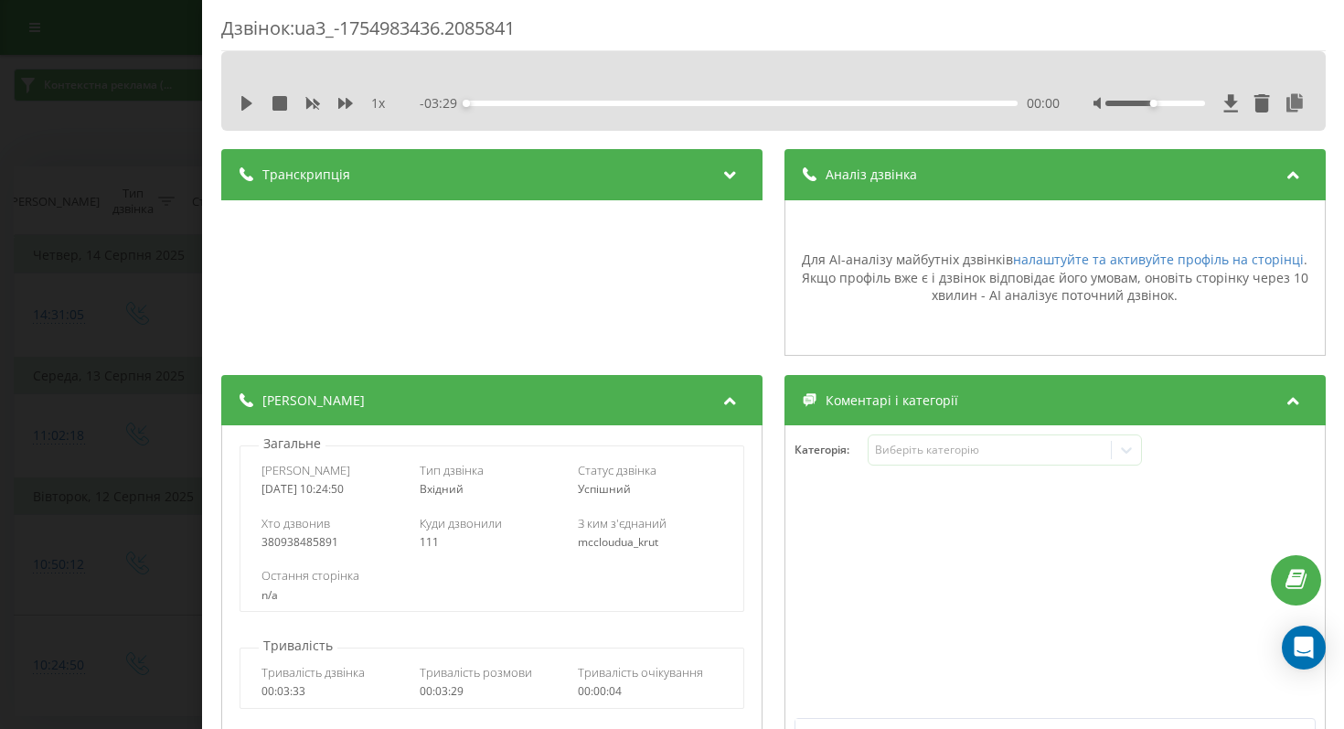
click at [1282, 169] on icon at bounding box center [1293, 172] width 22 height 18
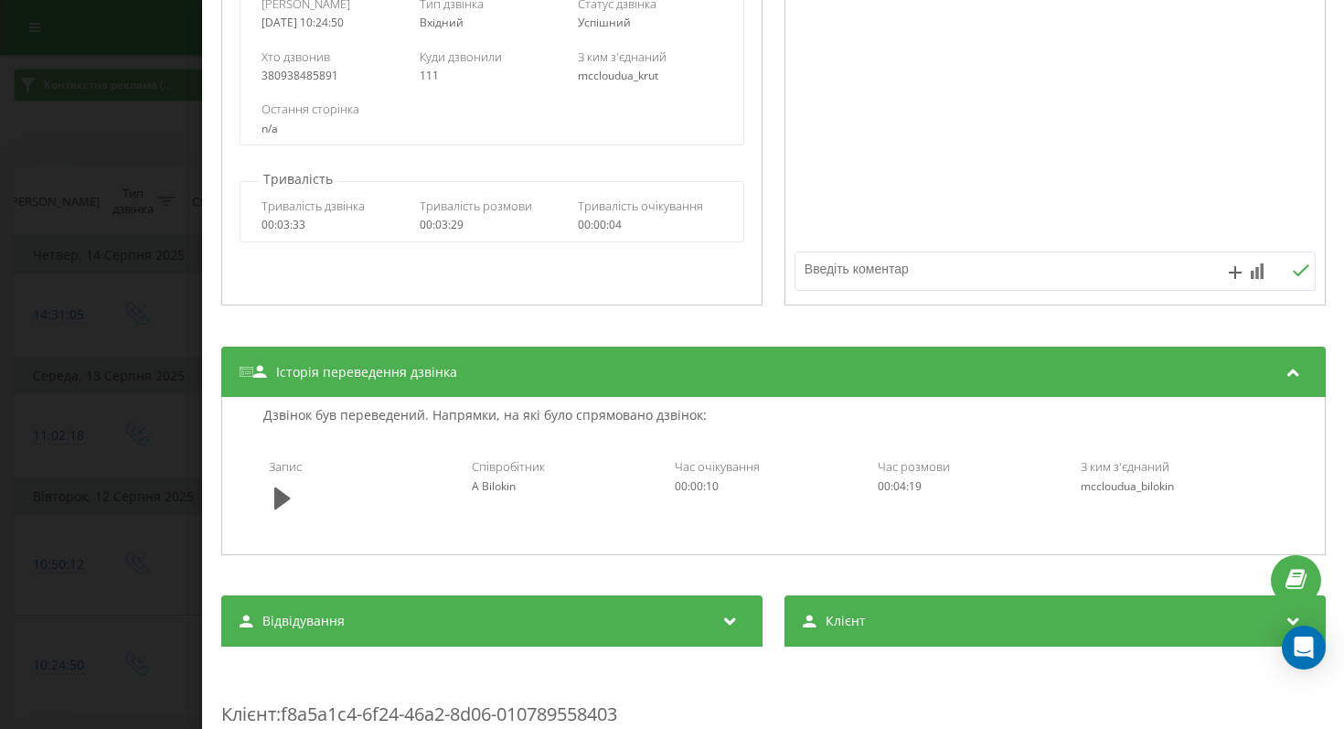
scroll to position [0, 0]
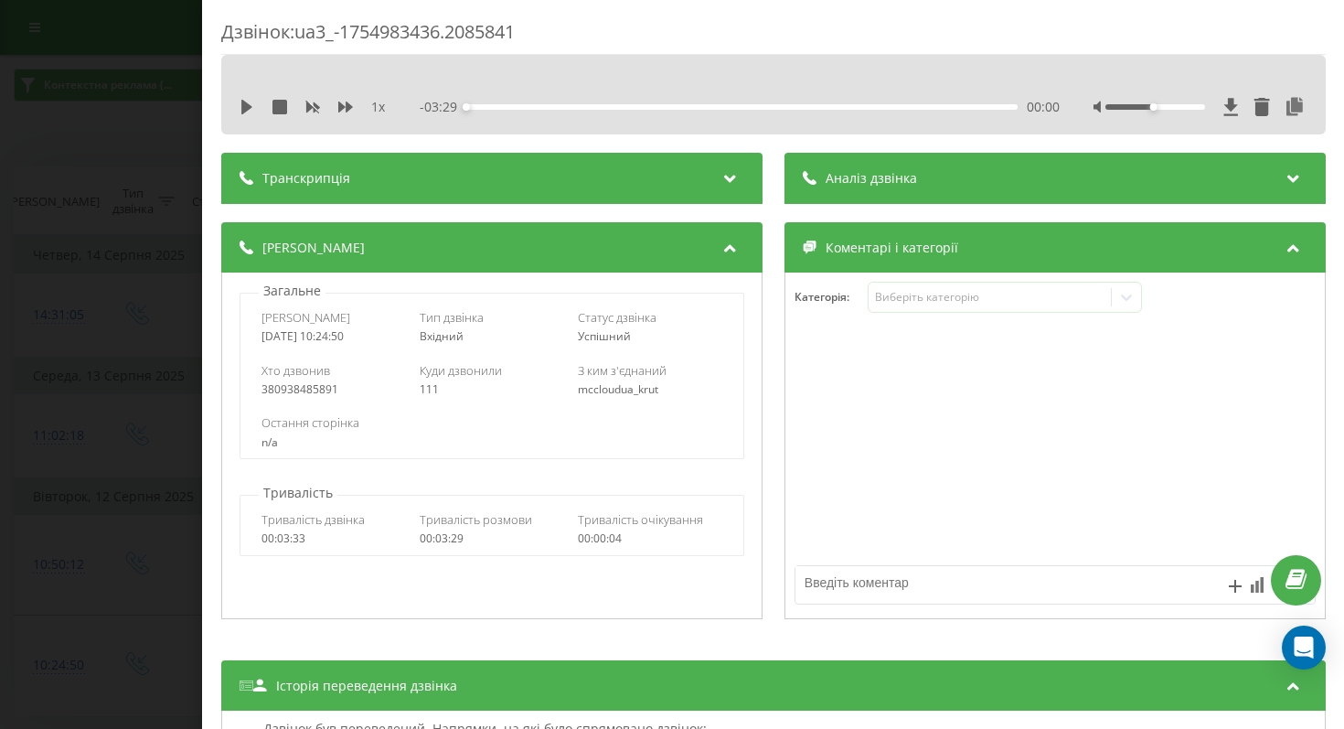
click at [26, 331] on div "Дзвінок : ua3_-1754983436.2085841 1 x - 03:29 00:00 00:00 Транскрипція Для AI-а…" at bounding box center [672, 364] width 1344 height 729
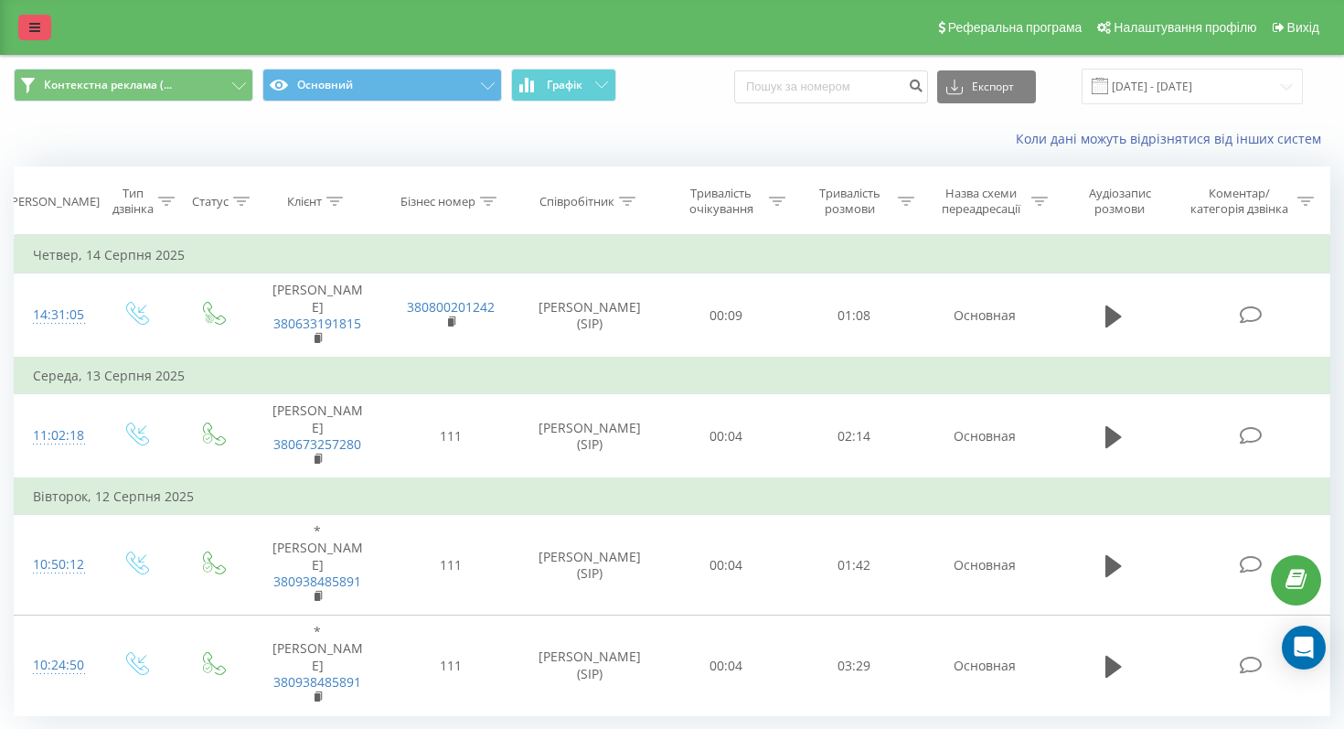
click at [26, 37] on link at bounding box center [34, 28] width 33 height 26
